Goal: Feedback & Contribution: Submit feedback/report problem

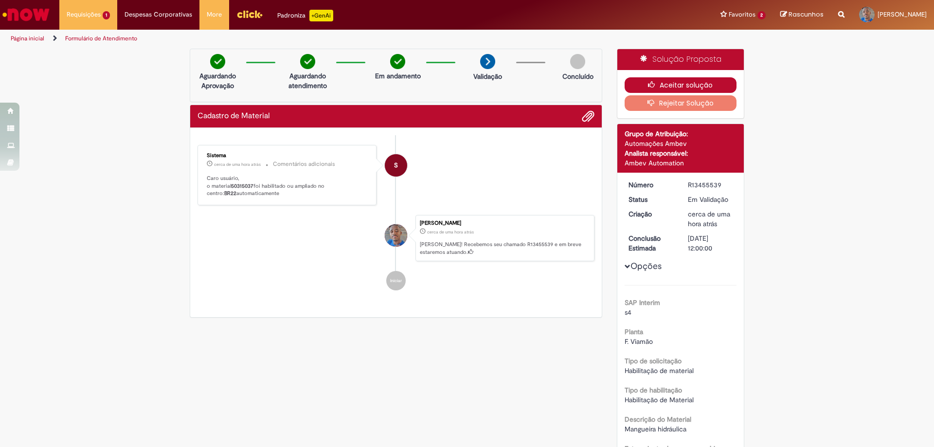
click at [716, 81] on button "Aceitar solução" at bounding box center [681, 85] width 112 height 16
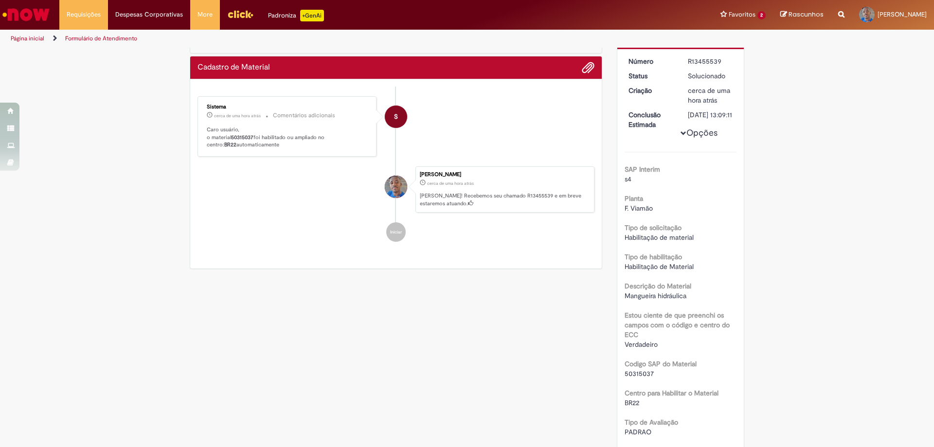
scroll to position [97, 0]
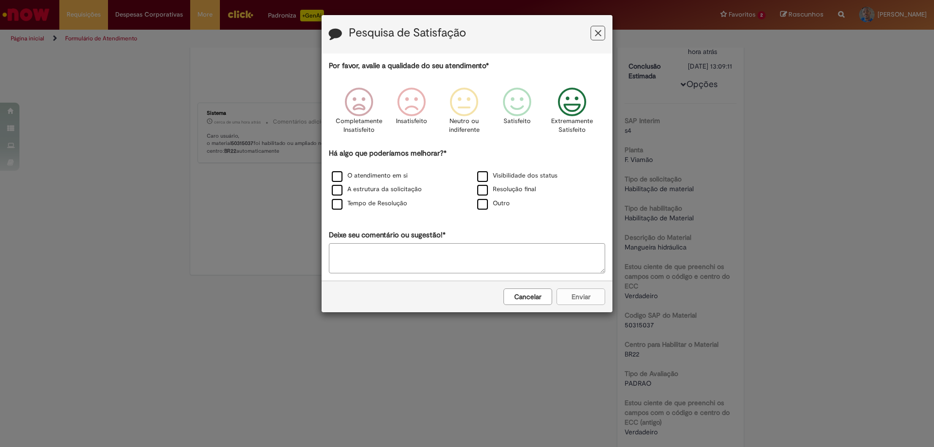
click at [572, 111] on icon "Feedback" at bounding box center [572, 102] width 37 height 29
click at [438, 261] on textarea "Deixe seu comentário ou sugestão!*" at bounding box center [467, 258] width 276 height 30
click at [486, 206] on label "Outro" at bounding box center [493, 203] width 33 height 9
click at [448, 259] on textarea "Deixe seu comentário ou sugestão!*" at bounding box center [467, 258] width 276 height 30
type textarea "*******"
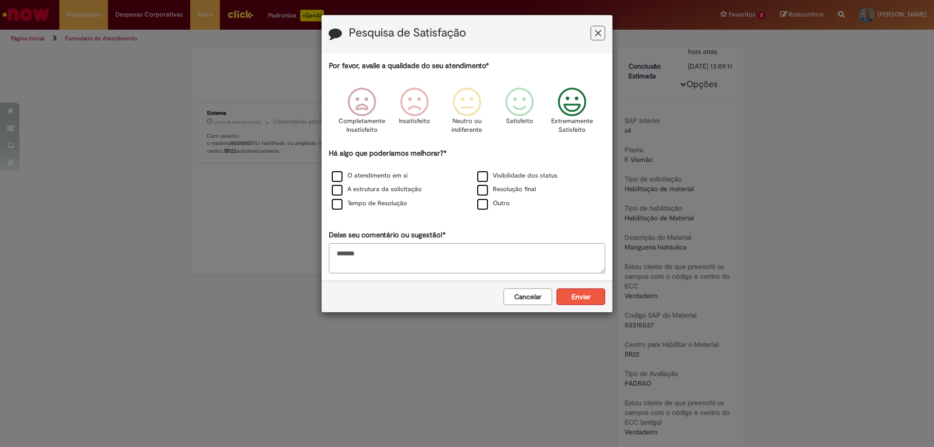
click at [584, 295] on button "Enviar" at bounding box center [581, 297] width 49 height 17
